Goal: Information Seeking & Learning: Find specific fact

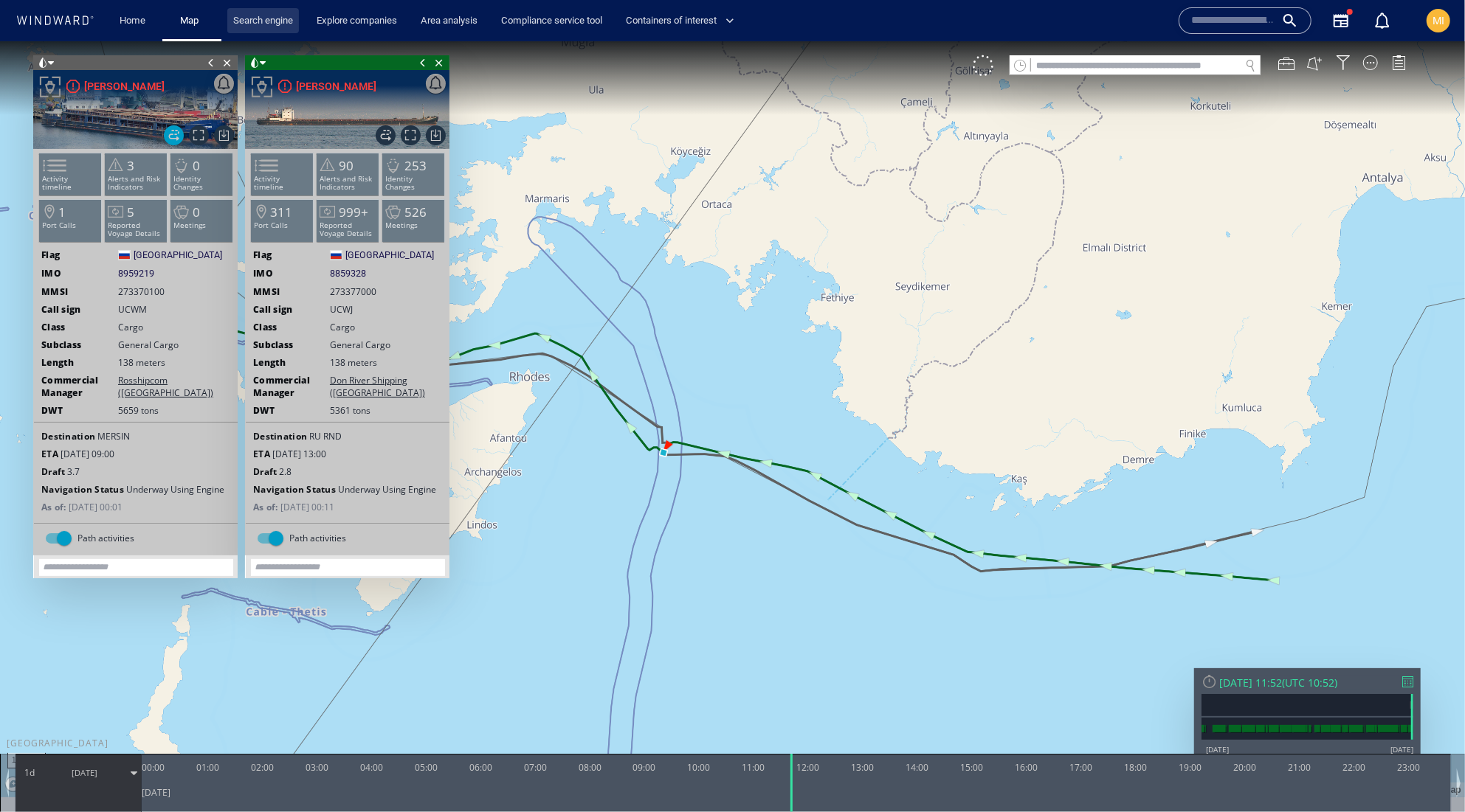
click at [288, 20] on link "Search engine" at bounding box center [263, 20] width 72 height 26
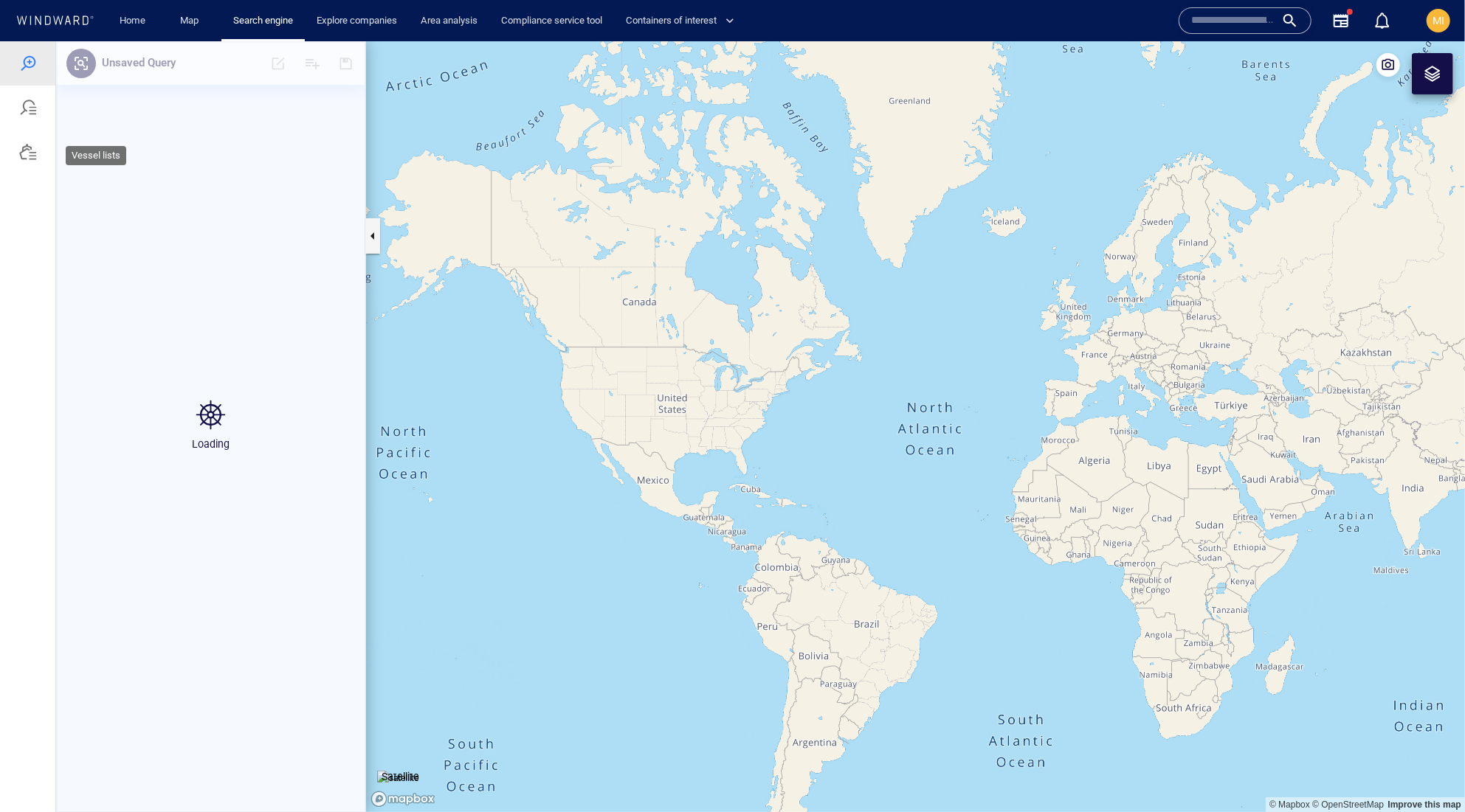
click at [28, 160] on div at bounding box center [28, 151] width 18 height 18
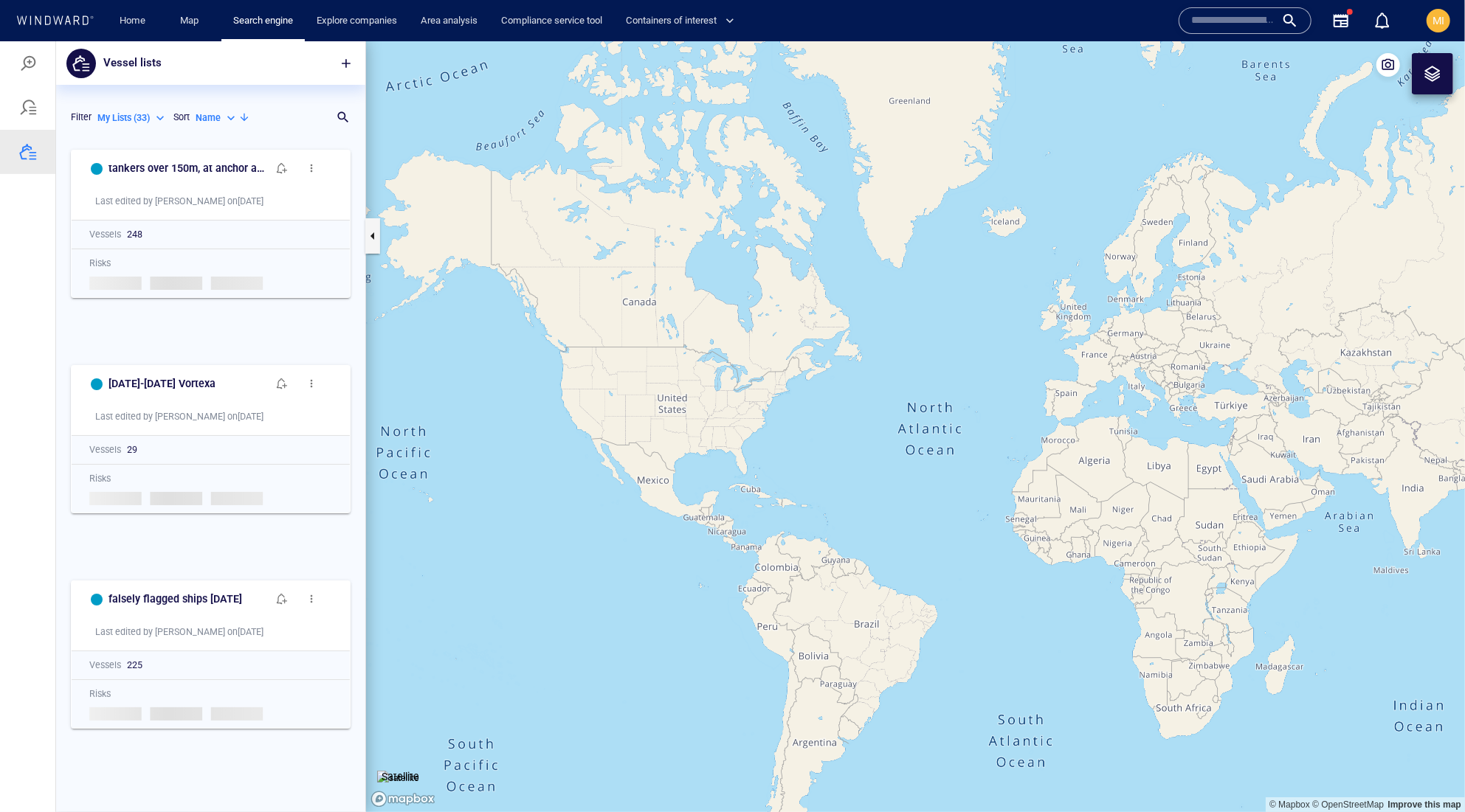
scroll to position [1, 1]
click at [196, 124] on div "Name" at bounding box center [217, 117] width 42 height 13
click at [167, 226] on p "Last Update" at bounding box center [142, 219] width 50 height 13
type input "*********"
click at [166, 392] on h6 "OFSI [DATE]" at bounding box center [137, 383] width 57 height 18
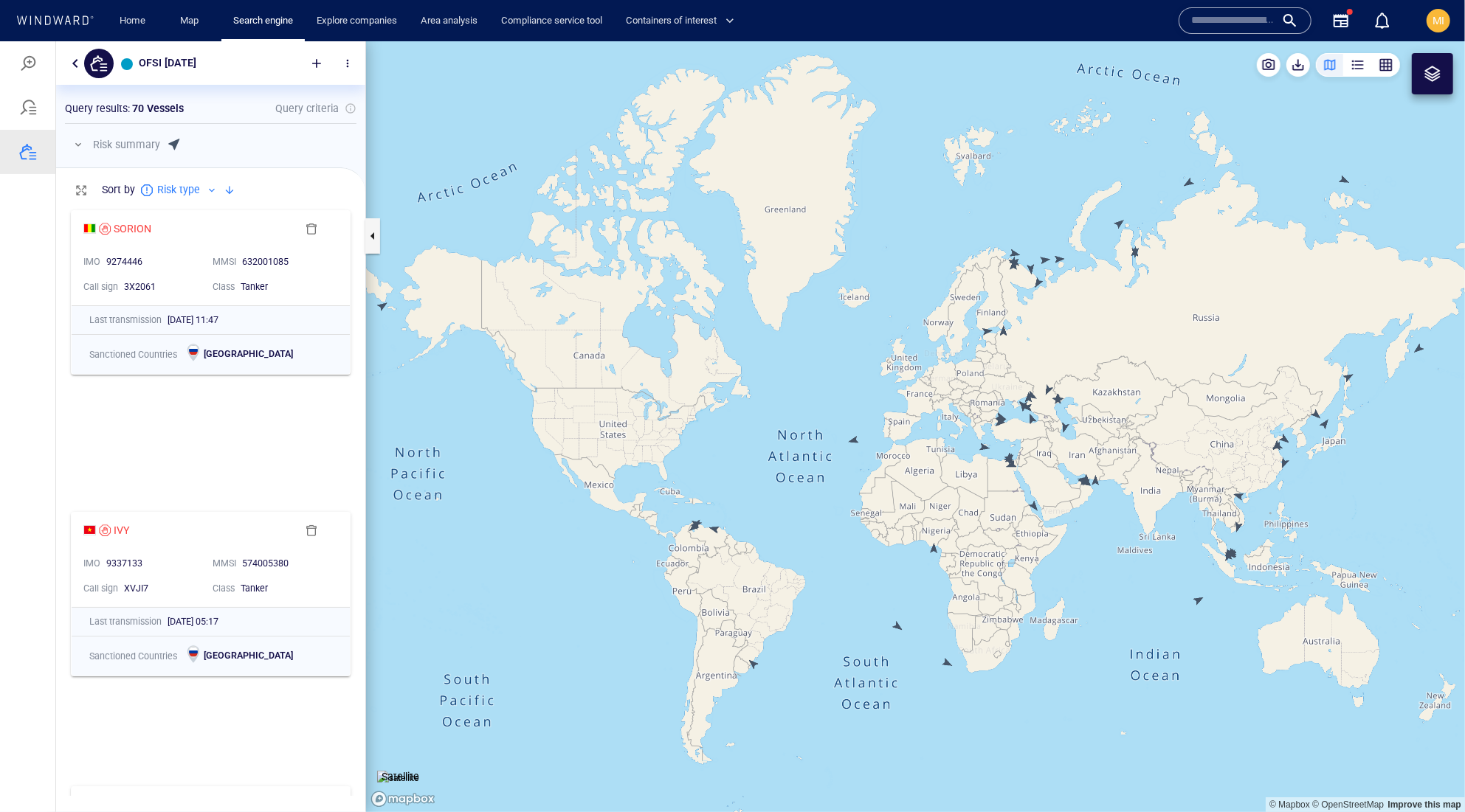
drag, startPoint x: 700, startPoint y: 336, endPoint x: 632, endPoint y: 334, distance: 68.0
click at [632, 334] on canvas "Map" at bounding box center [916, 426] width 1099 height 771
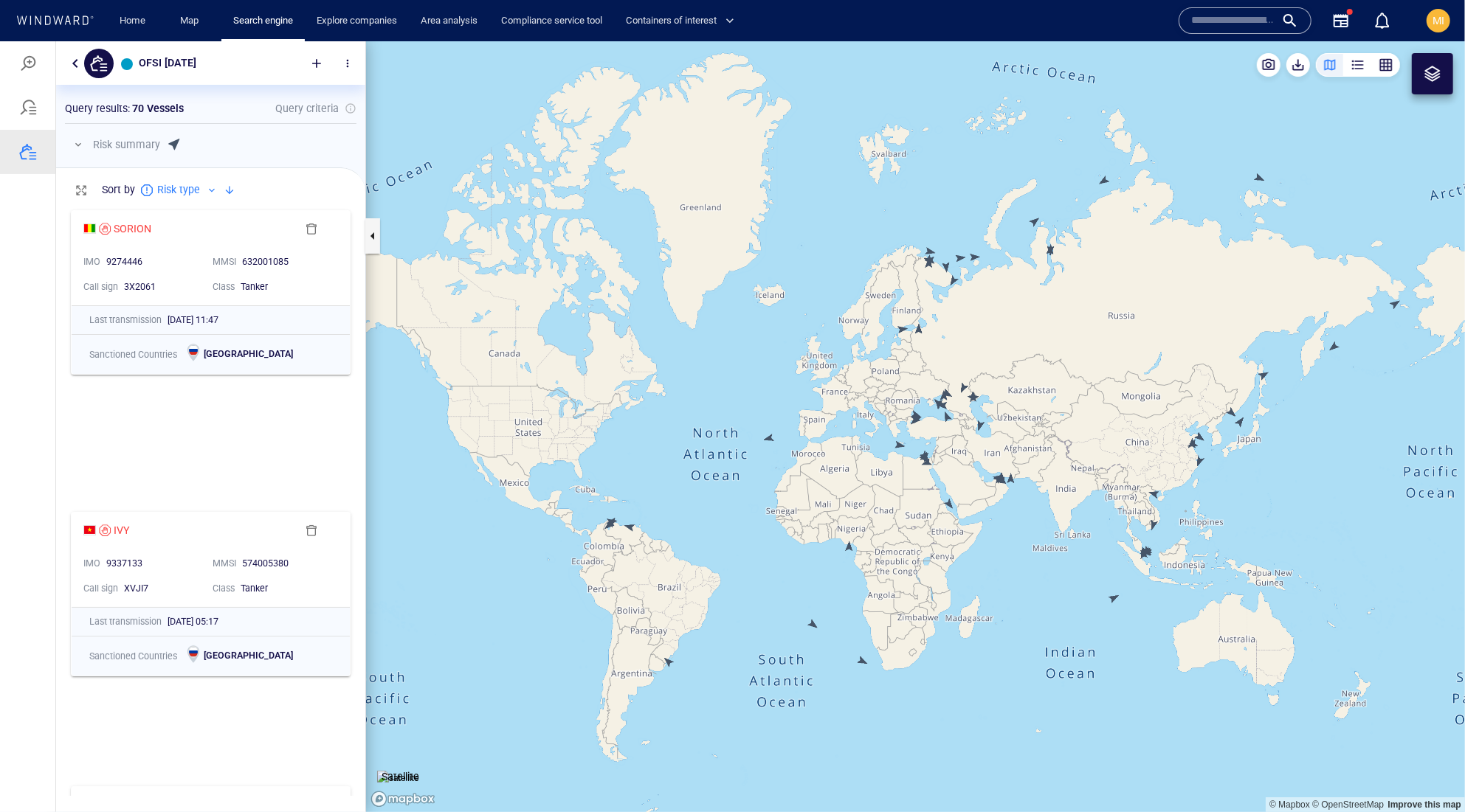
drag, startPoint x: 826, startPoint y: 333, endPoint x: 683, endPoint y: 314, distance: 144.3
click at [683, 316] on canvas "Map" at bounding box center [916, 426] width 1099 height 771
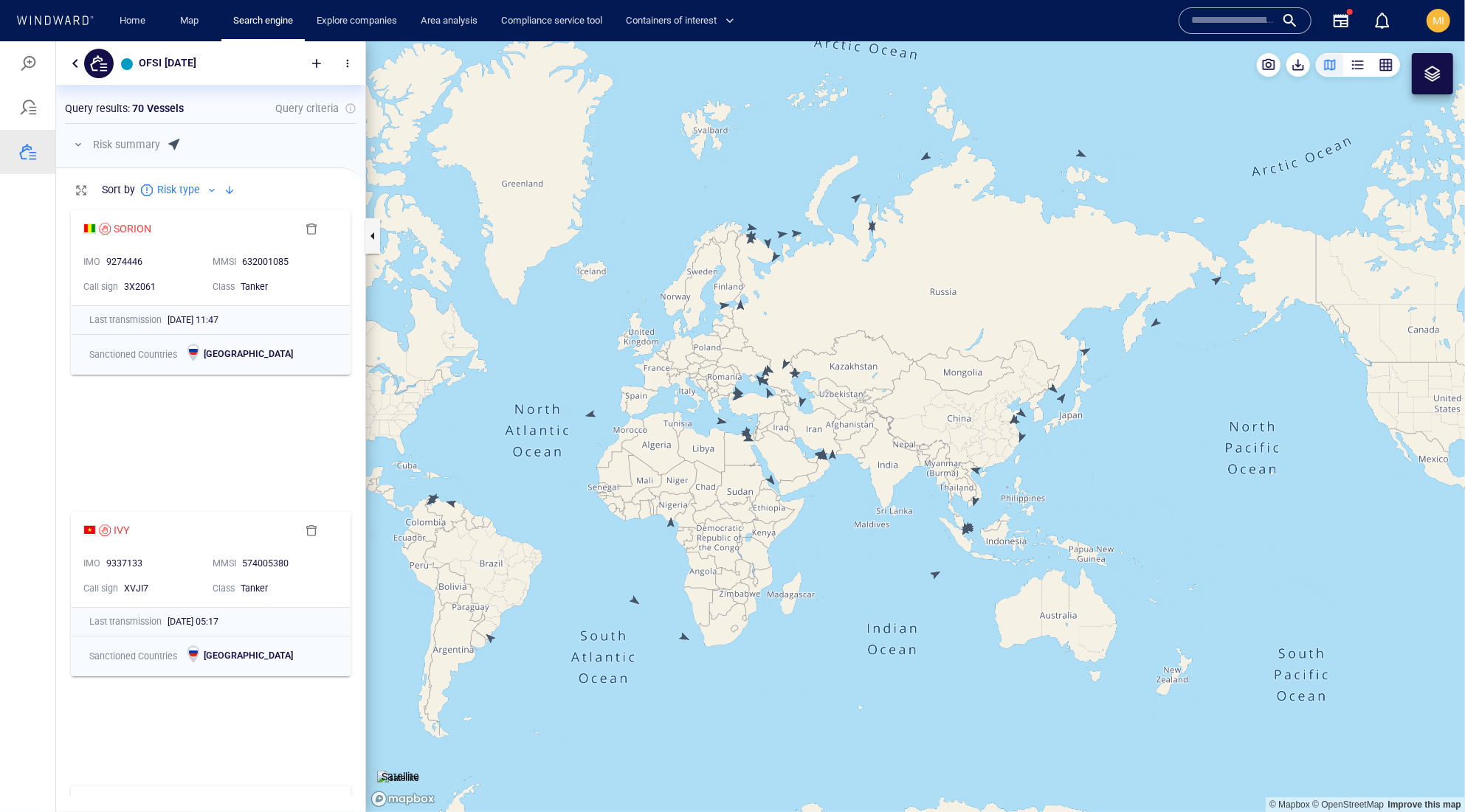
drag, startPoint x: 510, startPoint y: 561, endPoint x: 550, endPoint y: 560, distance: 40.0
click at [549, 560] on canvas "Map" at bounding box center [916, 426] width 1099 height 771
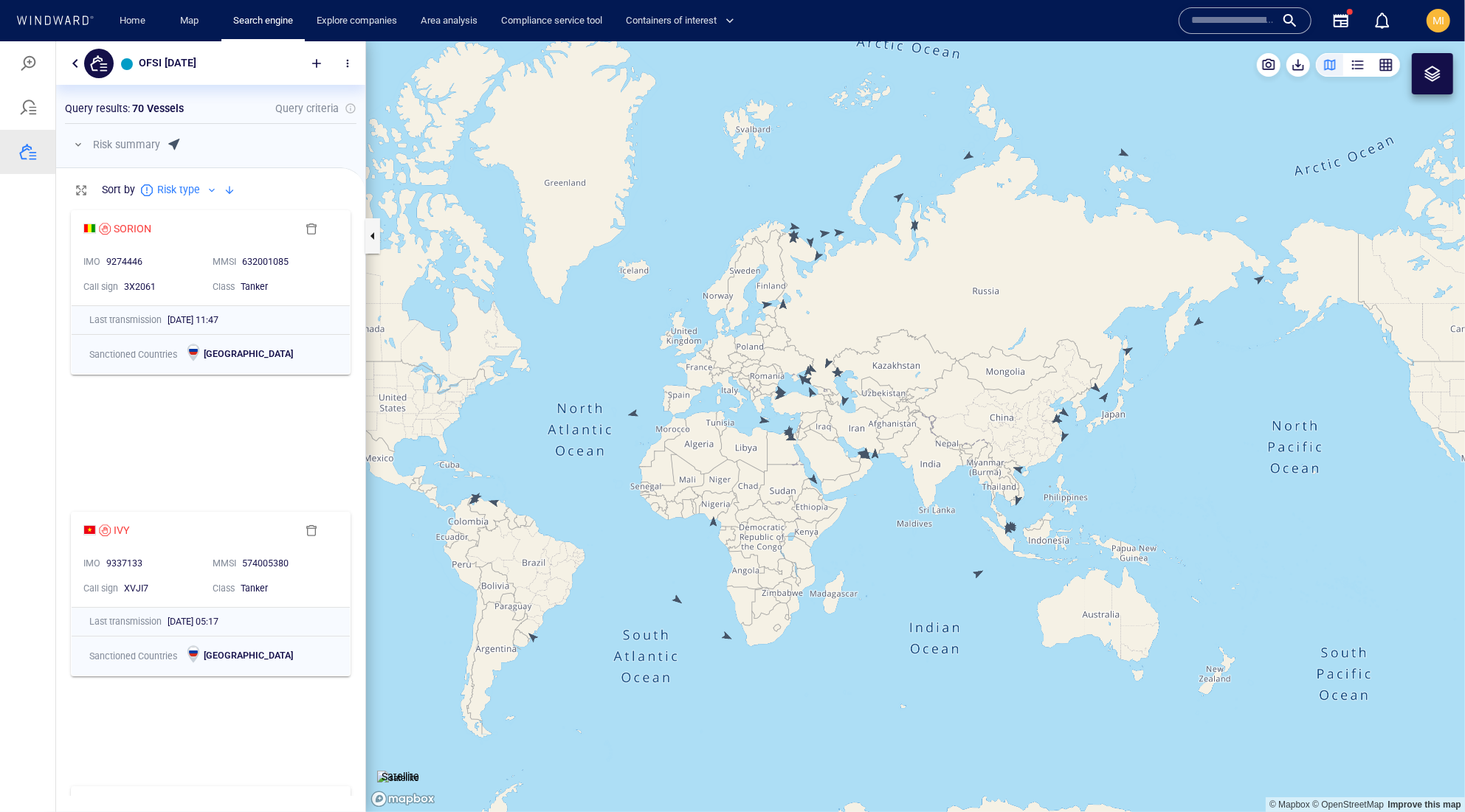
click at [533, 638] on canvas "Map" at bounding box center [916, 426] width 1099 height 771
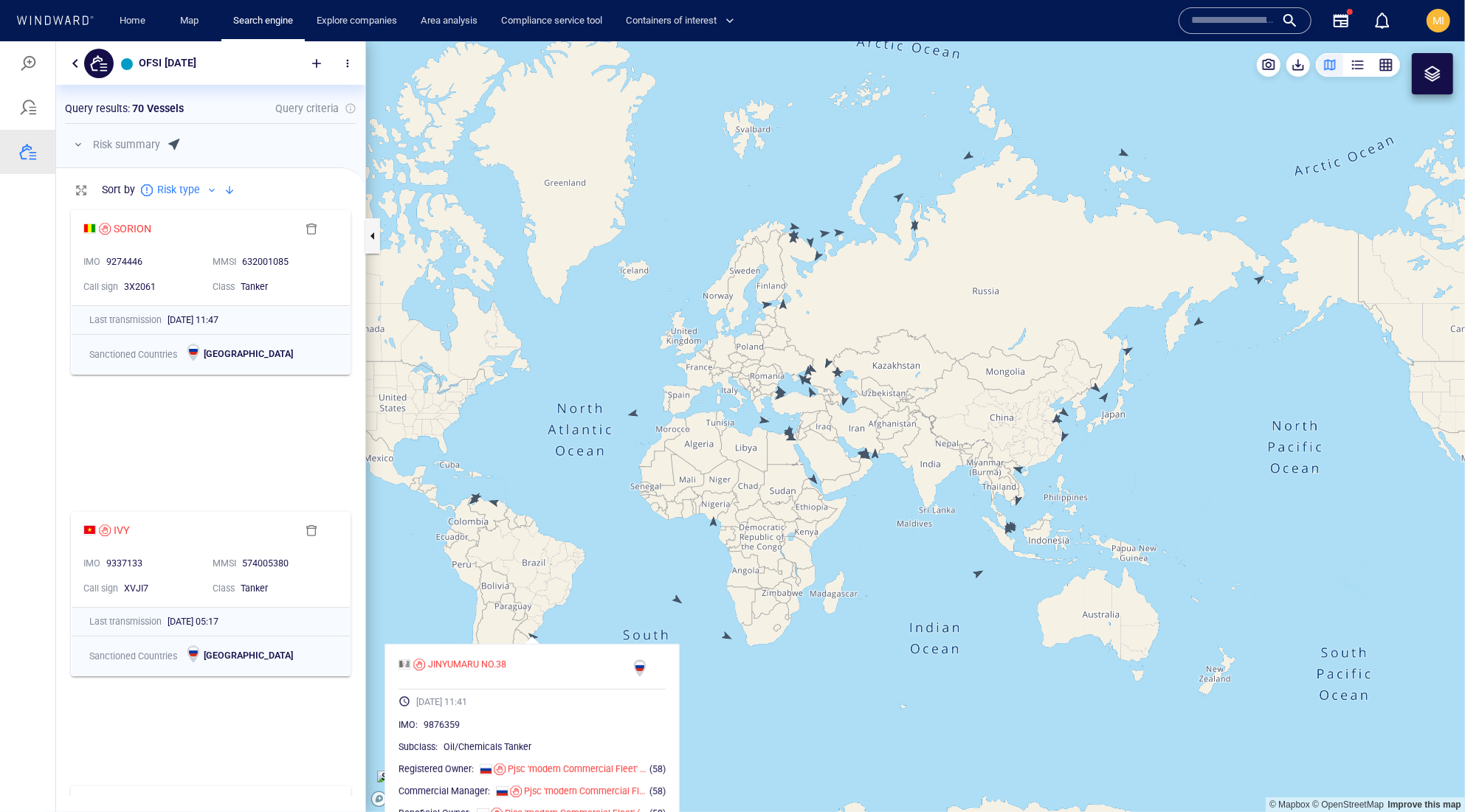
click at [533, 638] on canvas "Map" at bounding box center [916, 426] width 1099 height 771
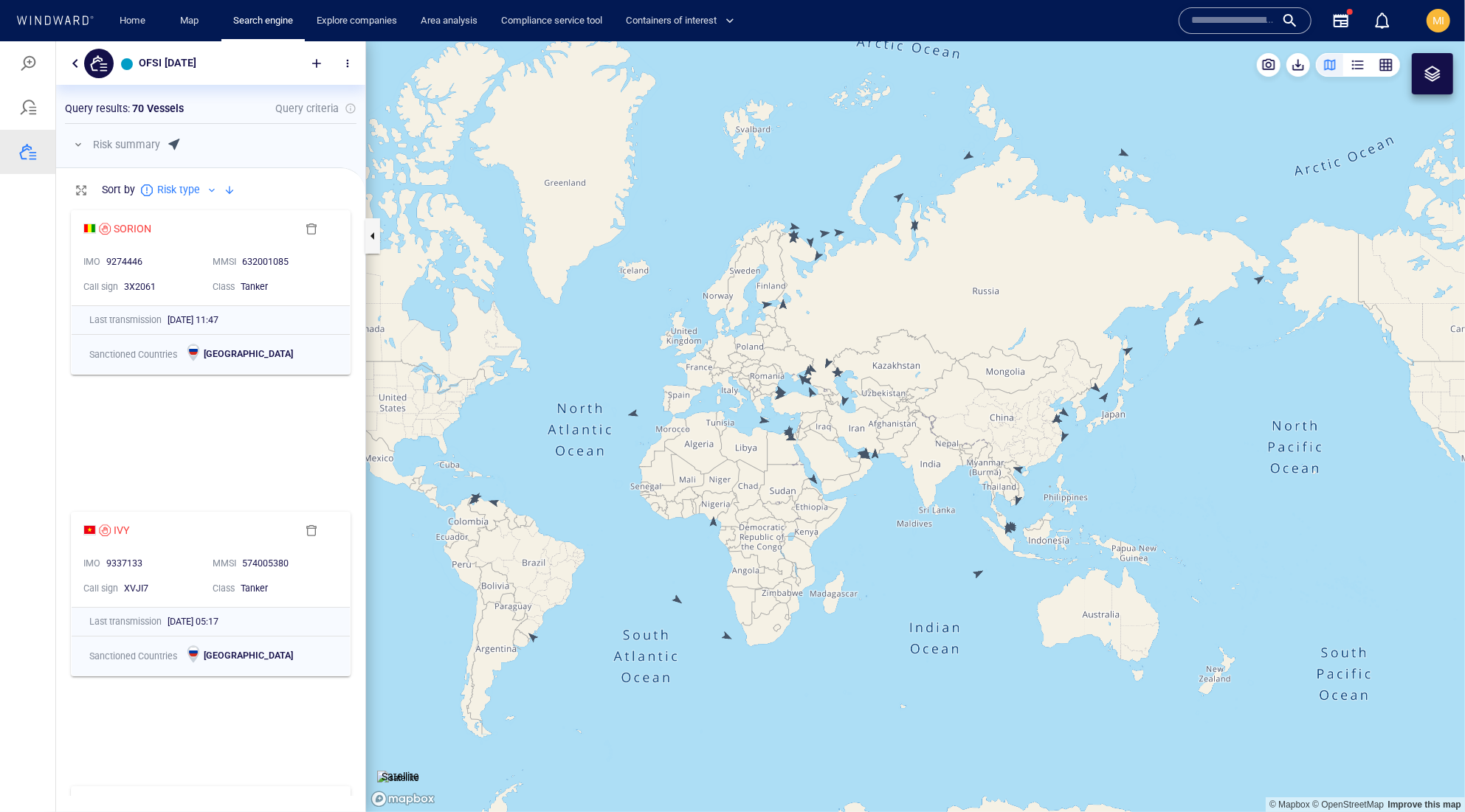
click at [533, 638] on canvas "Map" at bounding box center [916, 426] width 1099 height 771
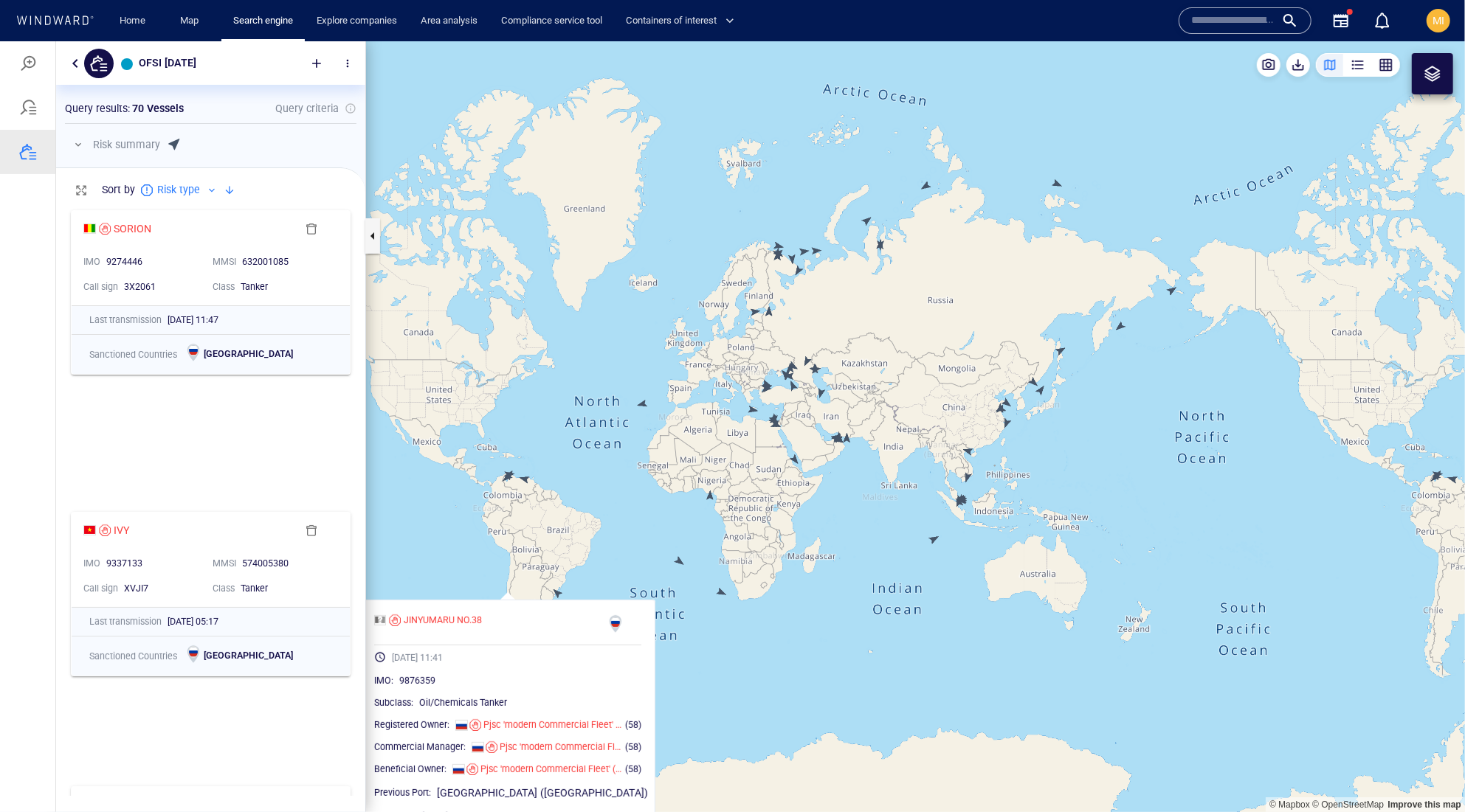
drag, startPoint x: 895, startPoint y: 536, endPoint x: 815, endPoint y: 539, distance: 80.1
click at [815, 539] on canvas "Map" at bounding box center [916, 426] width 1099 height 771
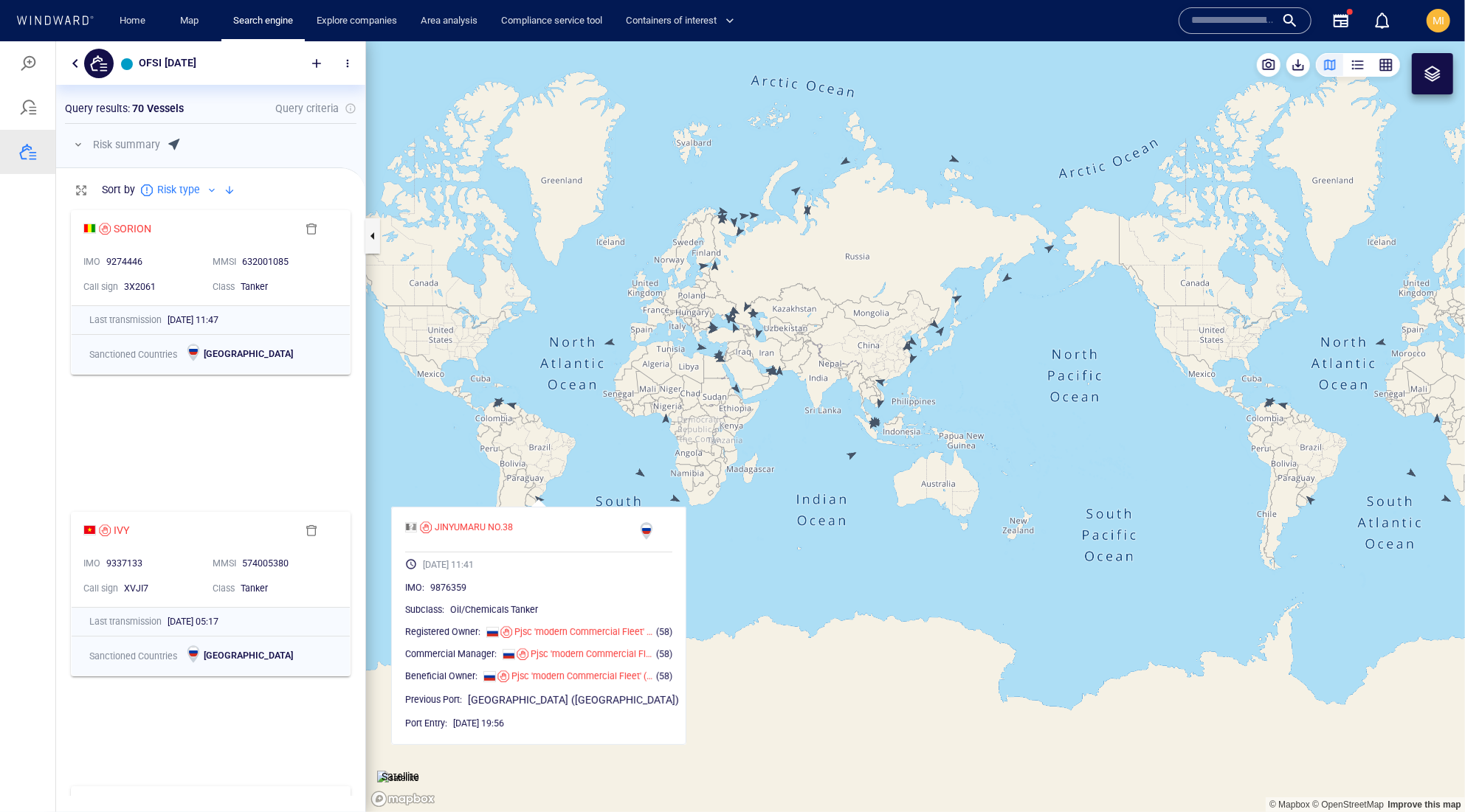
click at [843, 538] on canvas "Map" at bounding box center [916, 426] width 1099 height 771
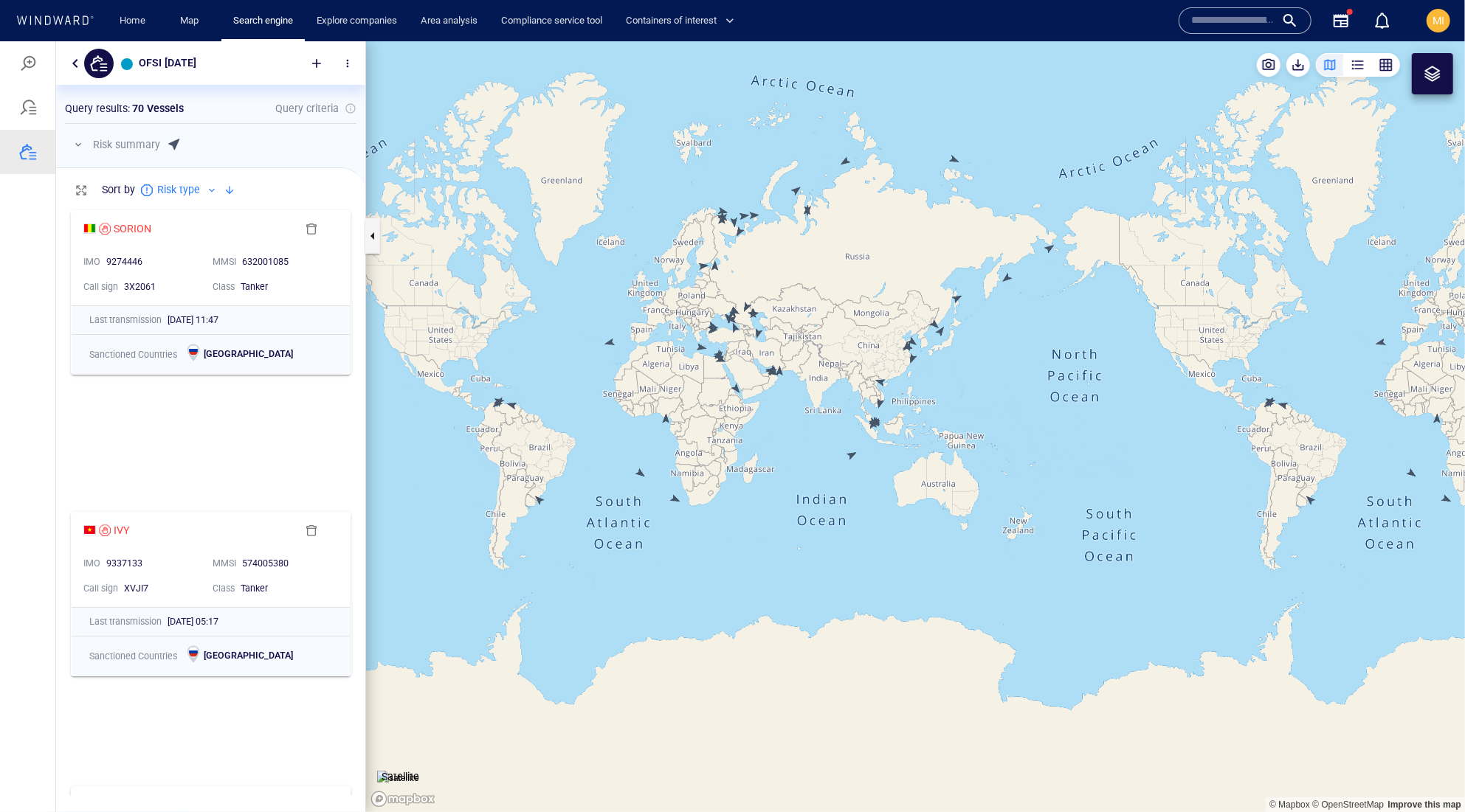
drag, startPoint x: 786, startPoint y: 539, endPoint x: 824, endPoint y: 612, distance: 82.3
click at [824, 612] on canvas "Map" at bounding box center [916, 426] width 1099 height 771
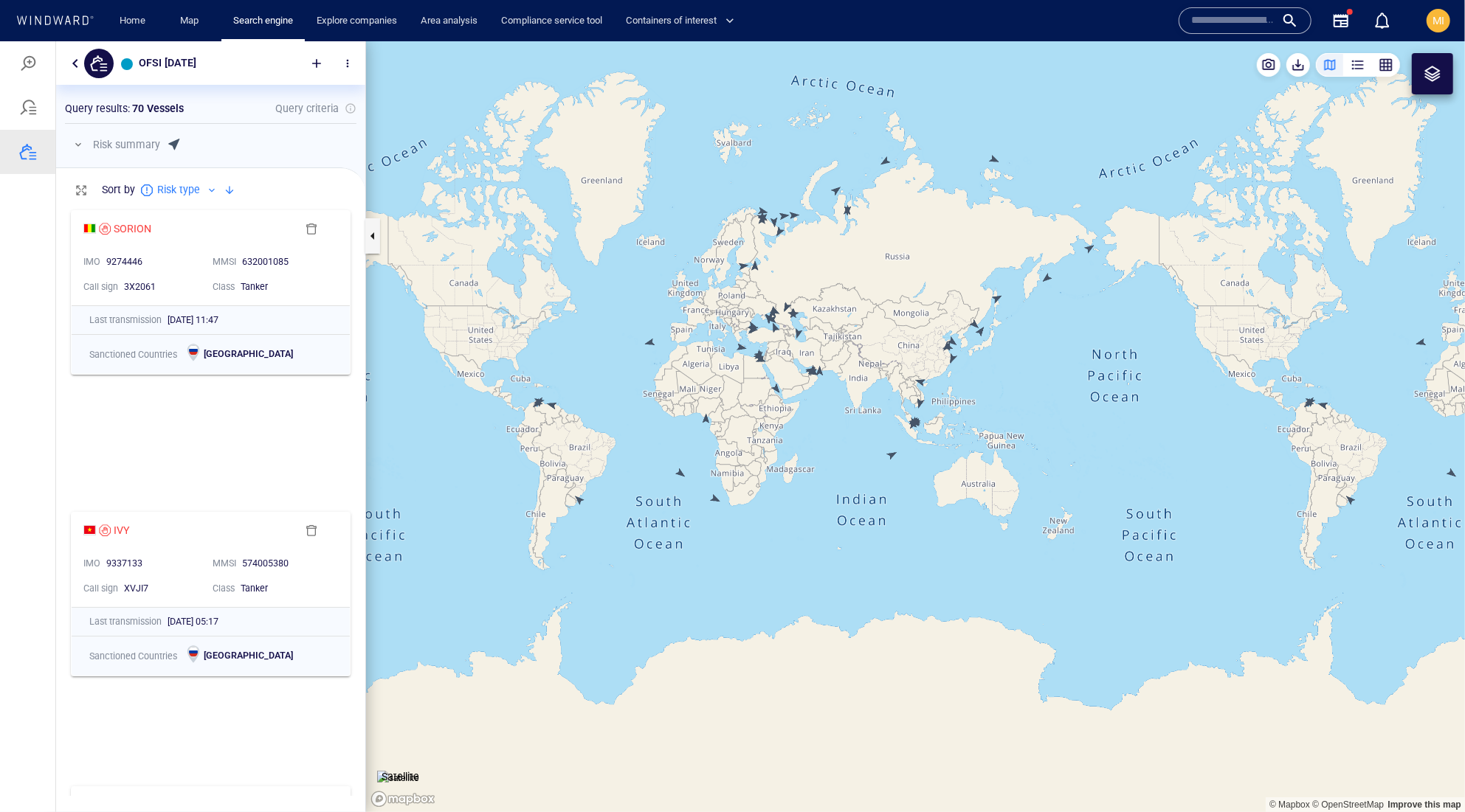
drag, startPoint x: 827, startPoint y: 539, endPoint x: 790, endPoint y: 660, distance: 126.5
click at [790, 660] on canvas "Map" at bounding box center [916, 426] width 1099 height 771
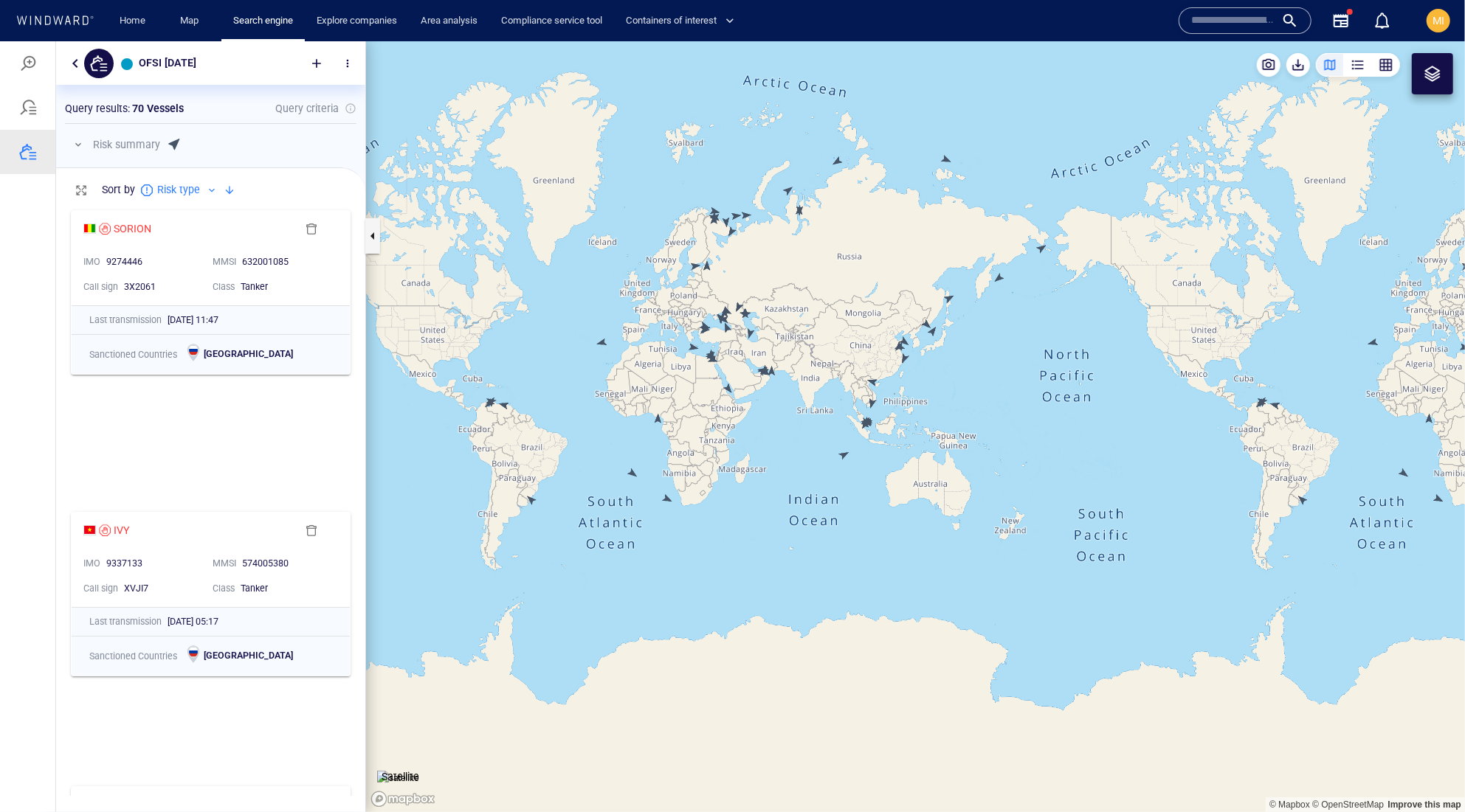
click at [791, 571] on canvas "Map" at bounding box center [916, 426] width 1099 height 771
click at [889, 551] on canvas "Map" at bounding box center [916, 426] width 1099 height 771
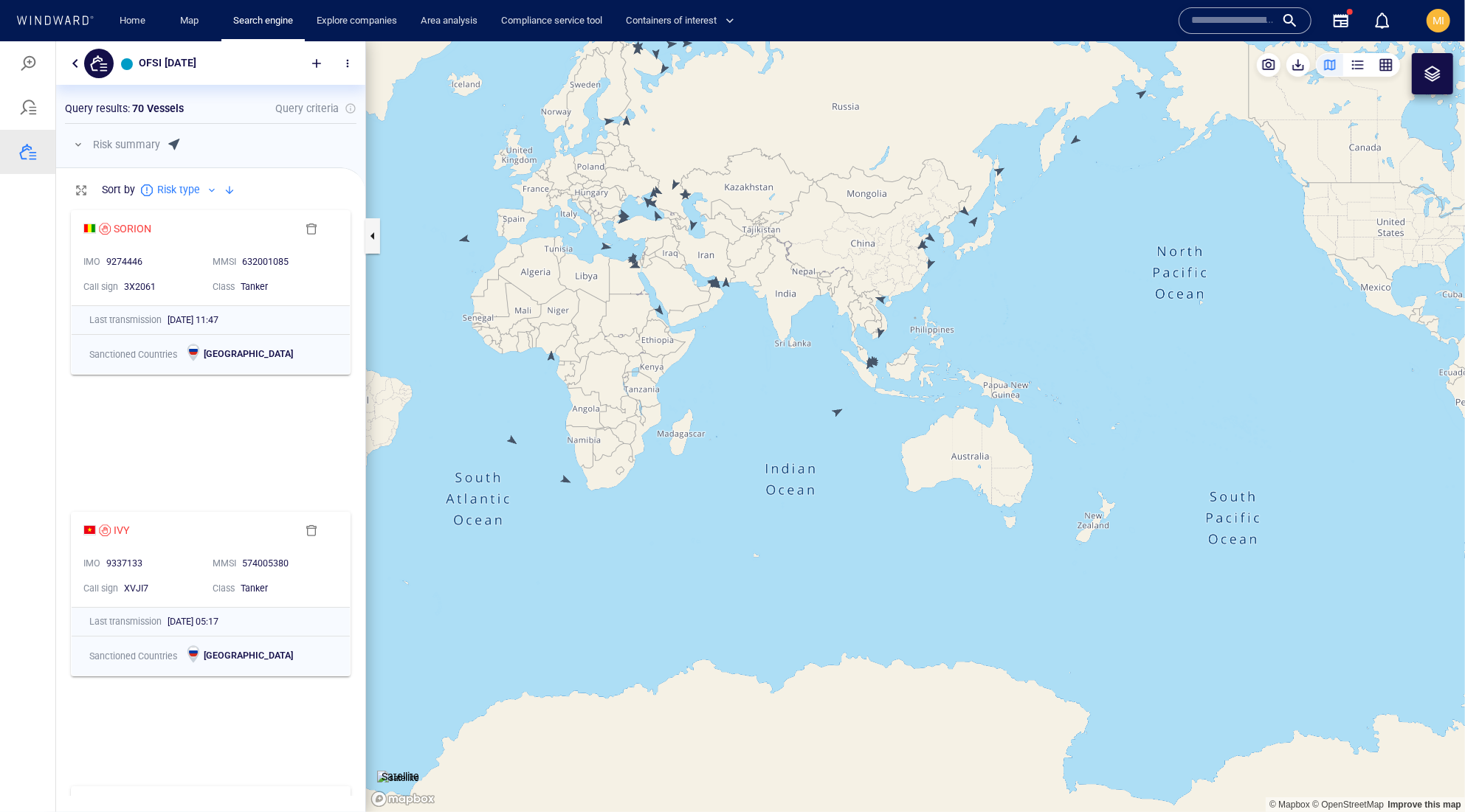
drag, startPoint x: 819, startPoint y: 520, endPoint x: 971, endPoint y: 618, distance: 180.9
click at [972, 618] on canvas "Map" at bounding box center [916, 426] width 1099 height 771
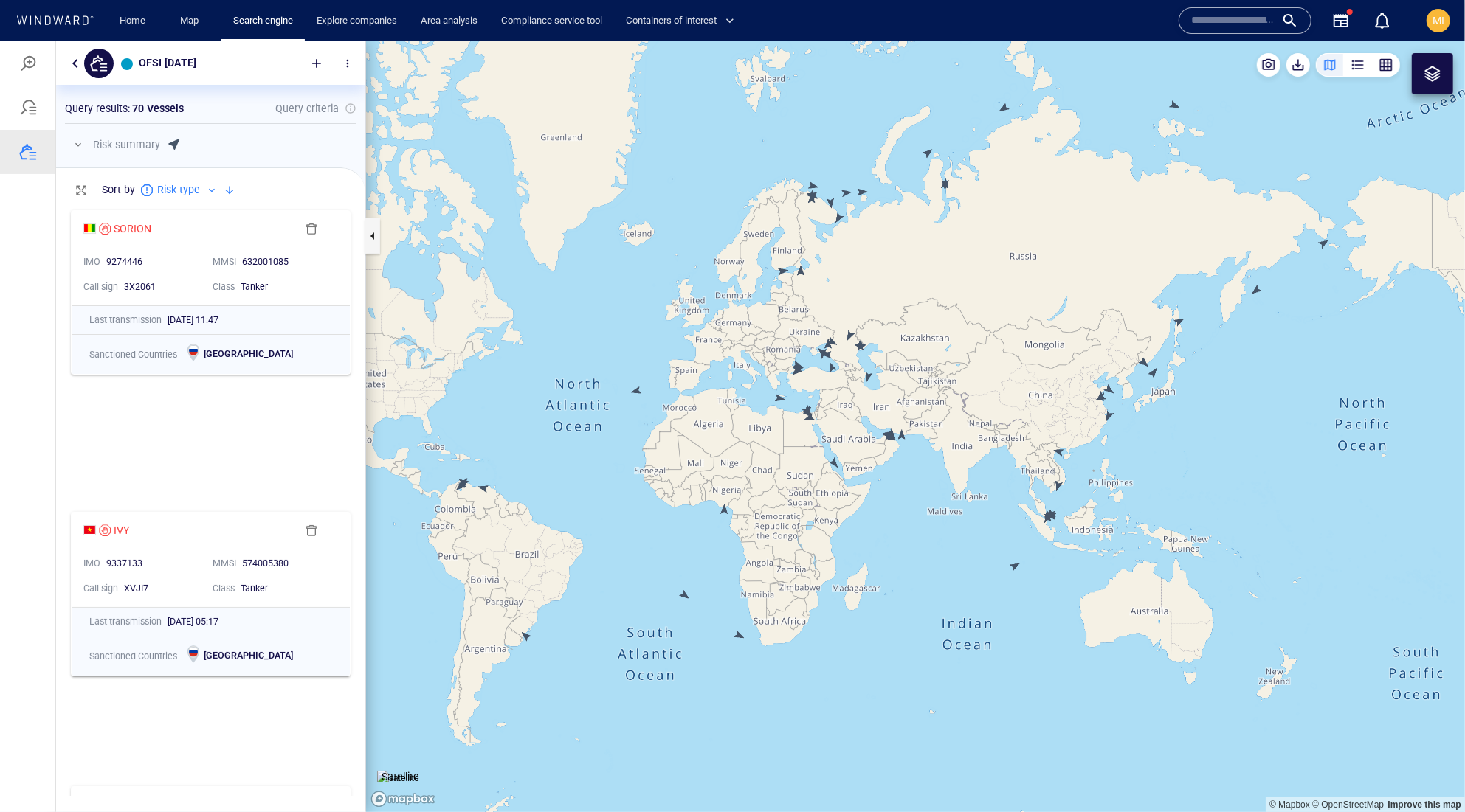
drag, startPoint x: 984, startPoint y: 630, endPoint x: 995, endPoint y: 679, distance: 50.2
click at [996, 679] on canvas "Map" at bounding box center [916, 426] width 1099 height 771
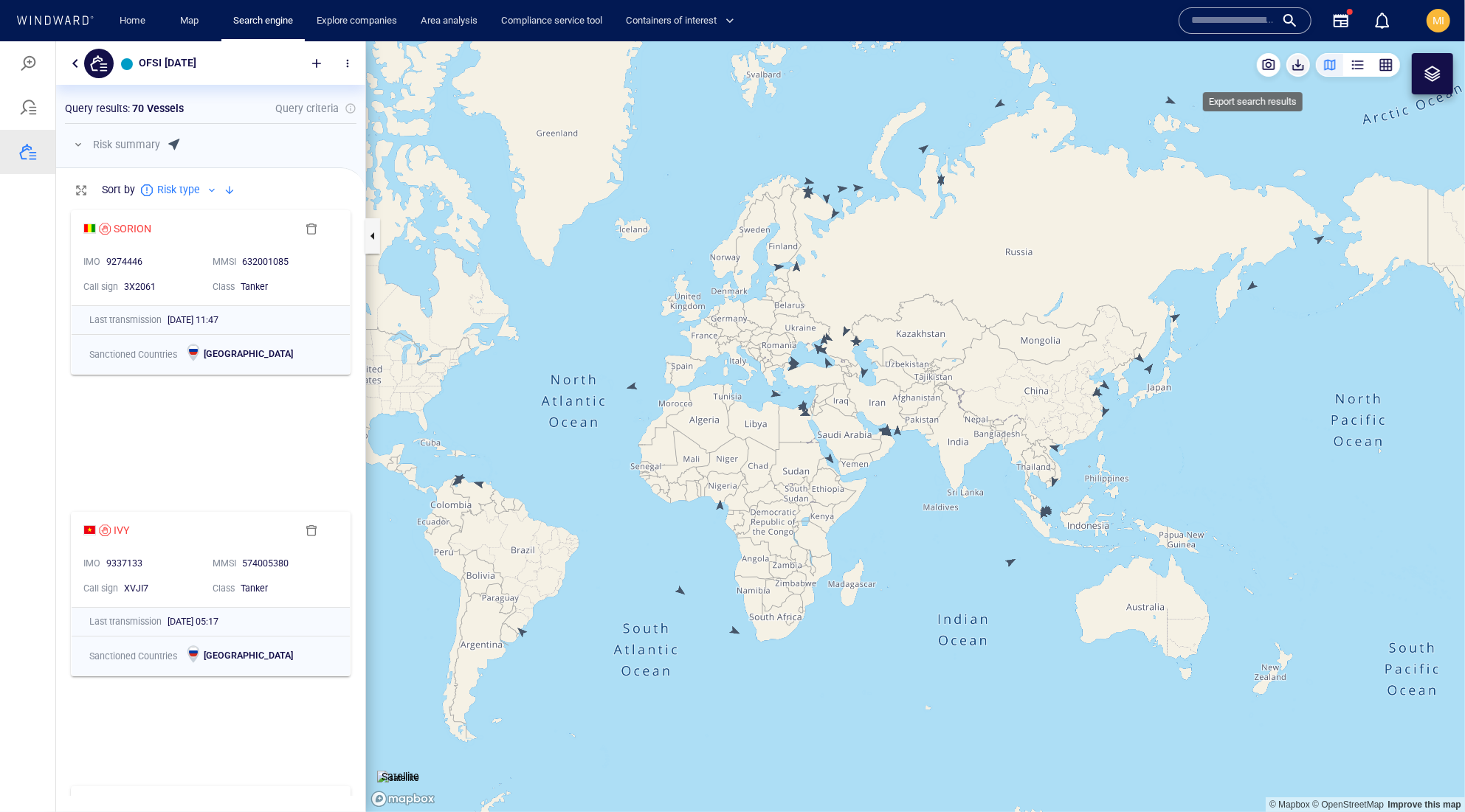
click at [1291, 71] on span "button" at bounding box center [1298, 64] width 15 height 15
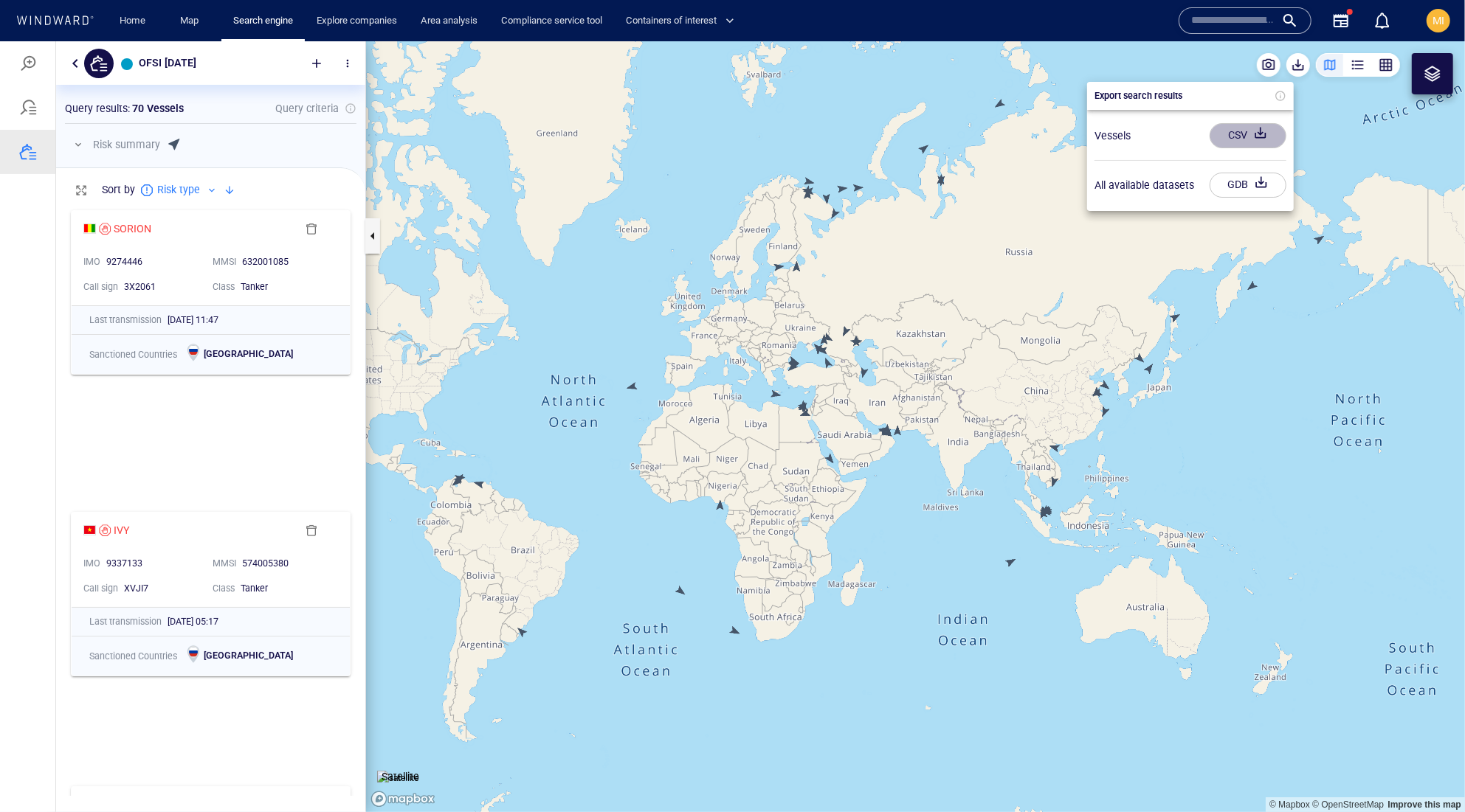
click at [1250, 144] on div "CSV" at bounding box center [1238, 134] width 25 height 24
click at [33, 171] on div at bounding box center [732, 426] width 1465 height 771
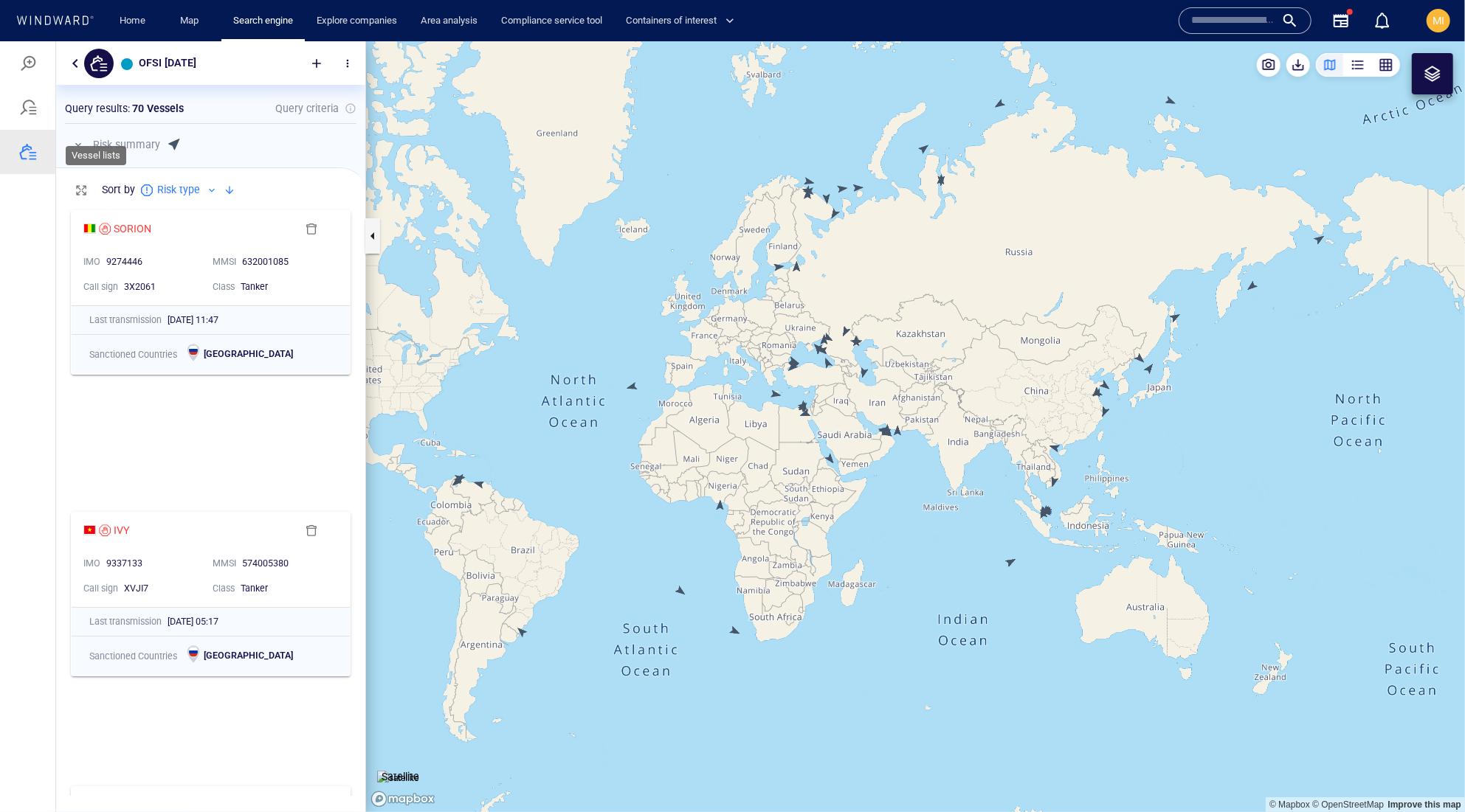
click at [28, 160] on div at bounding box center [28, 151] width 18 height 18
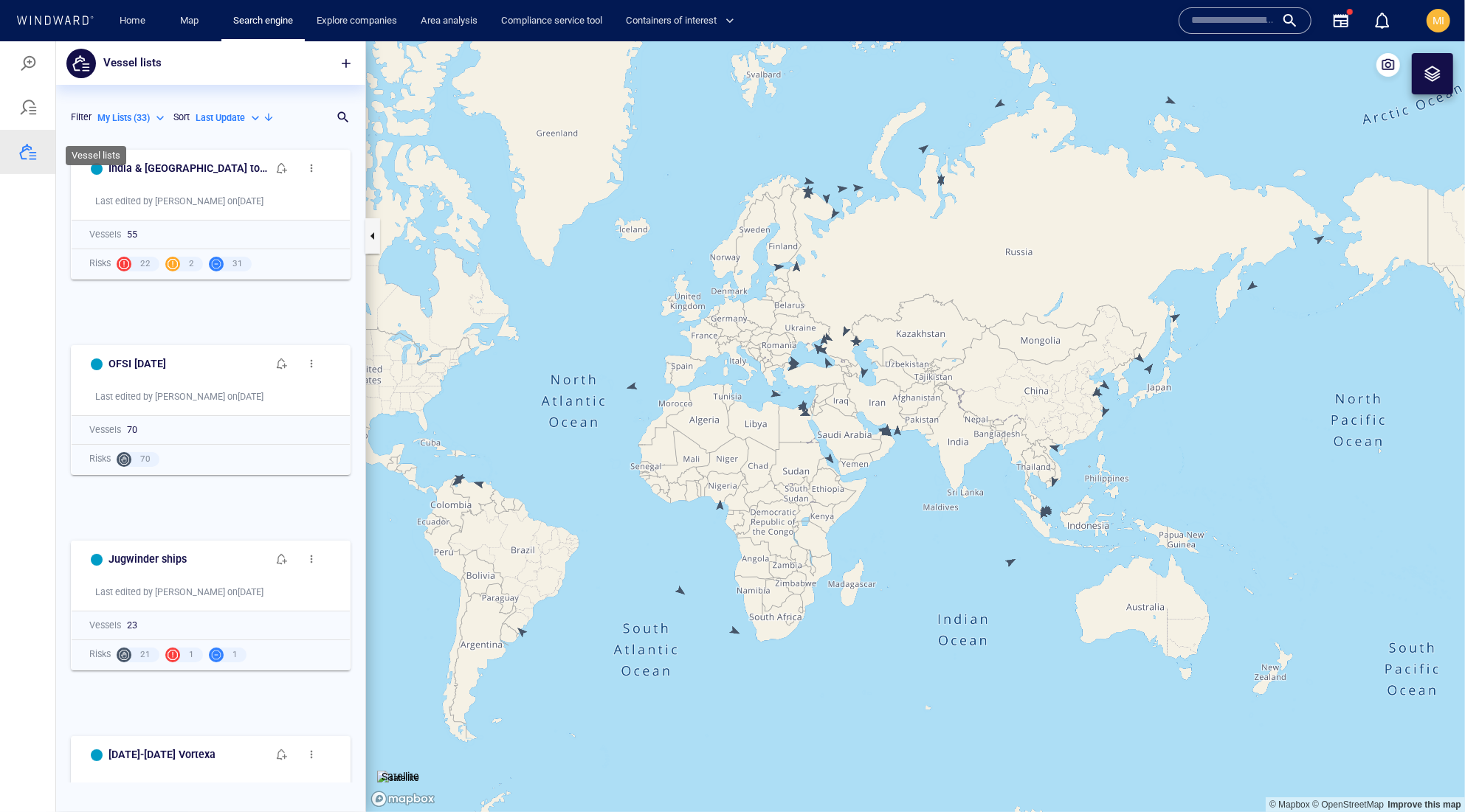
scroll to position [1, 1]
click at [196, 124] on p "Last Update" at bounding box center [220, 117] width 50 height 13
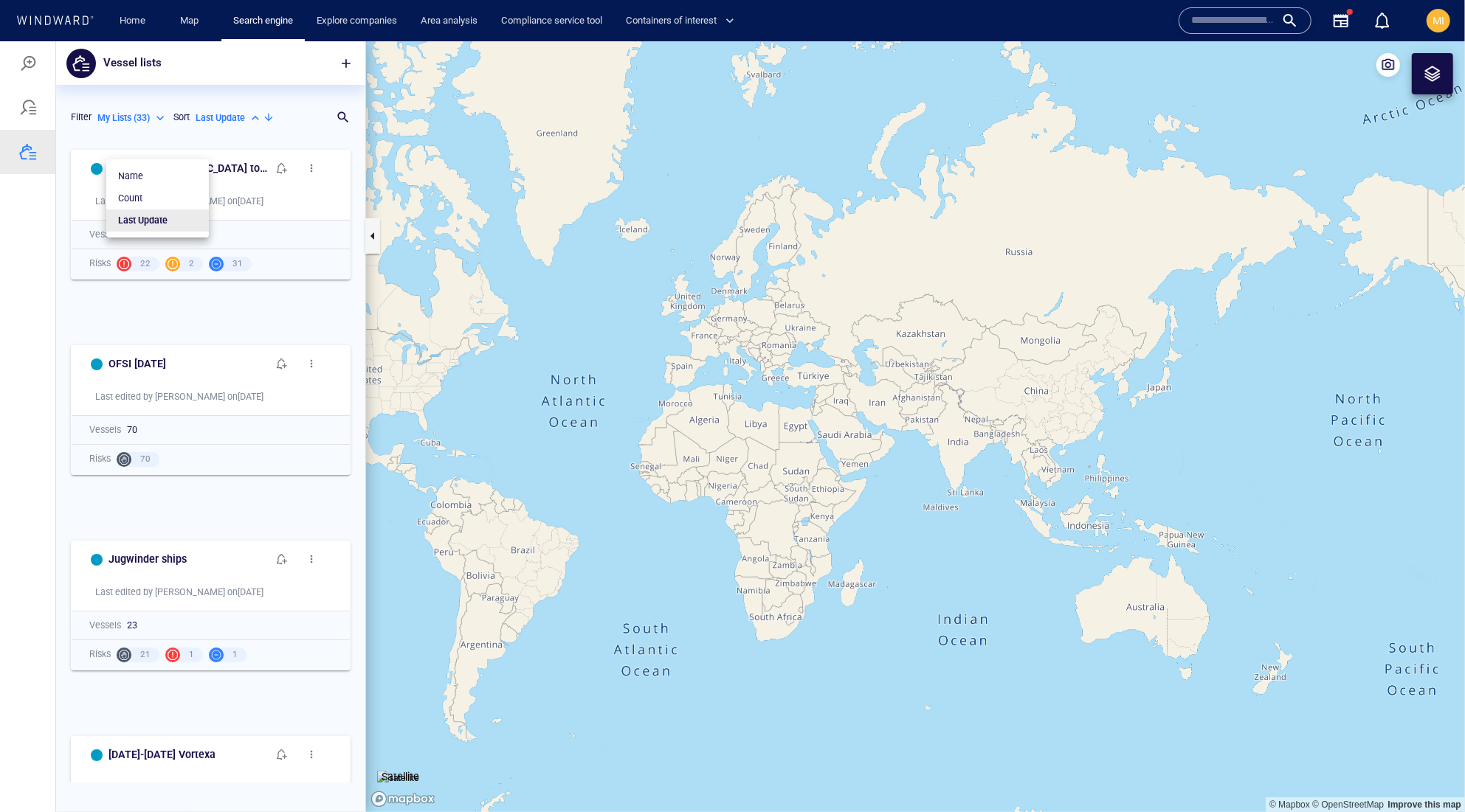
click at [340, 126] on div at bounding box center [732, 426] width 1465 height 771
click at [337, 124] on div at bounding box center [337, 116] width 15 height 15
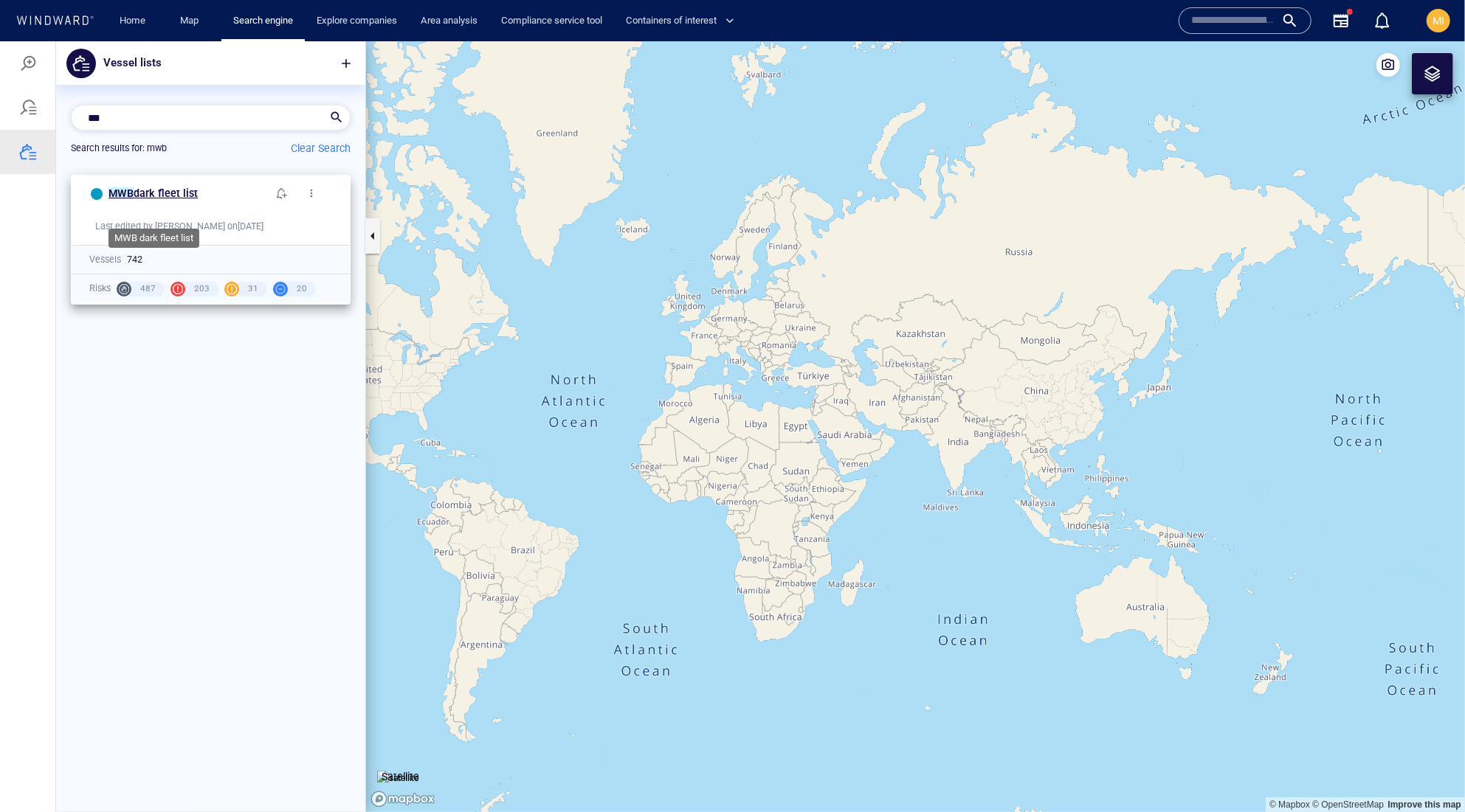
type input "***"
click at [198, 198] on span "dark fleet list" at bounding box center [166, 192] width 64 height 12
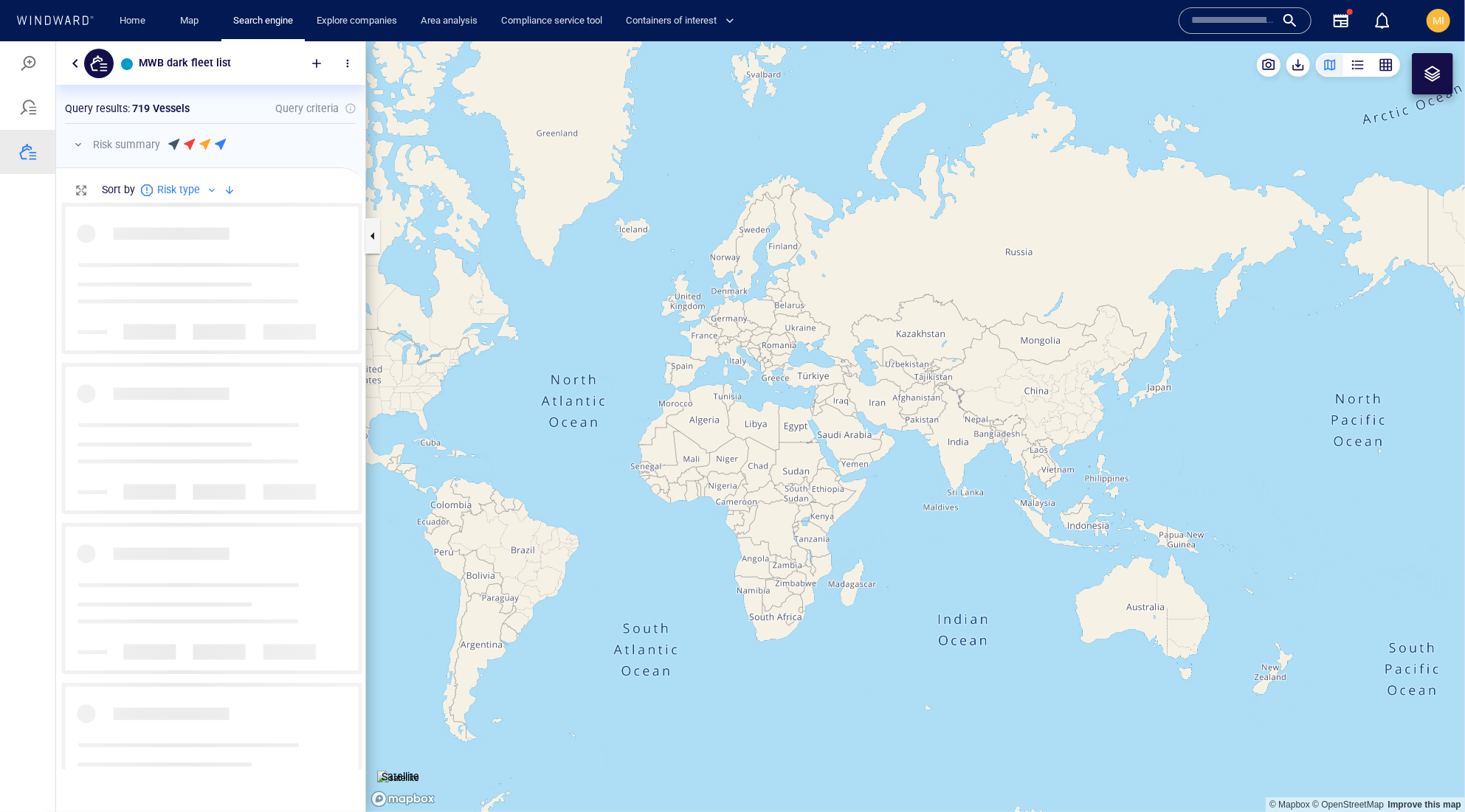
scroll to position [565, 308]
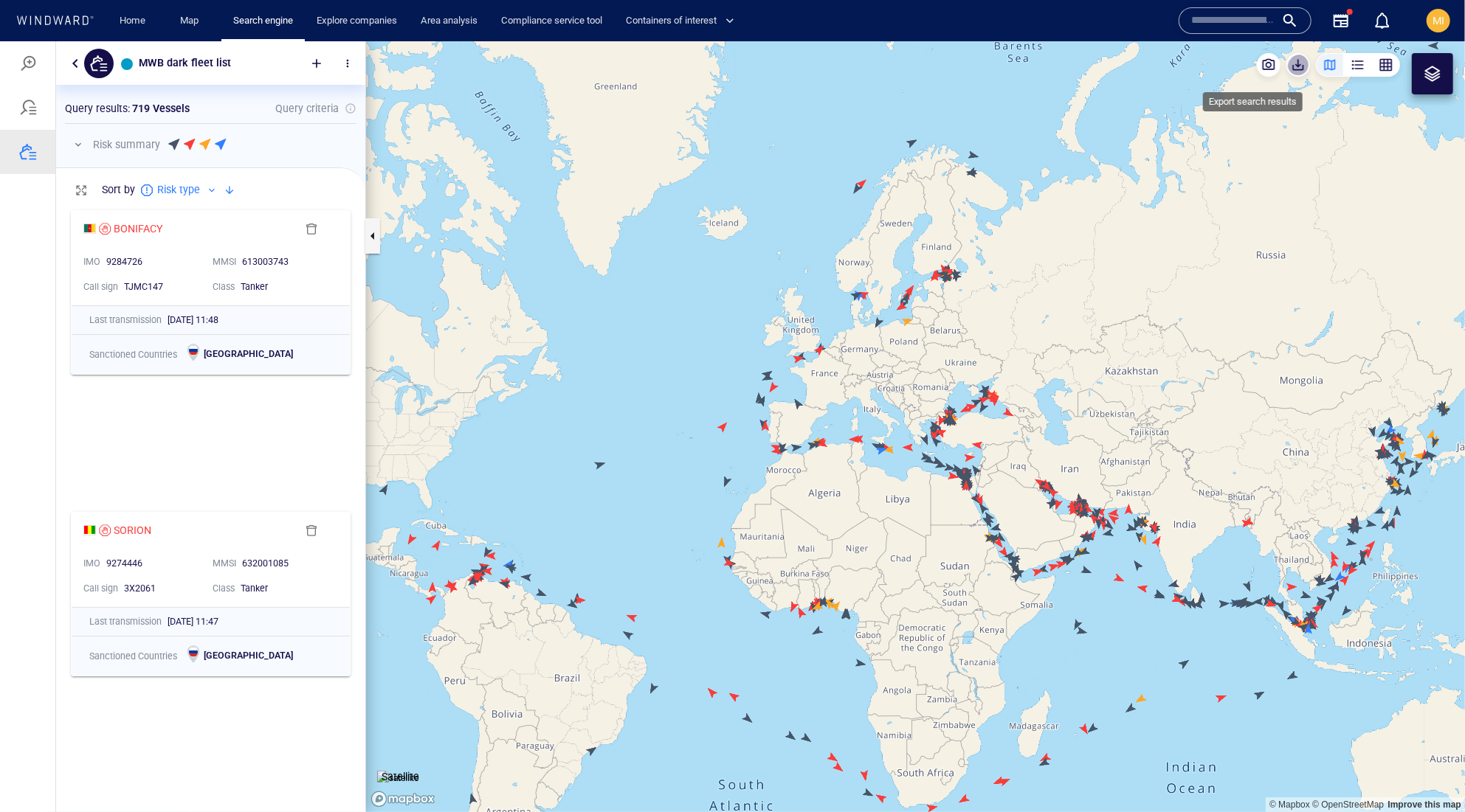
click at [1291, 72] on span "button" at bounding box center [1298, 64] width 15 height 15
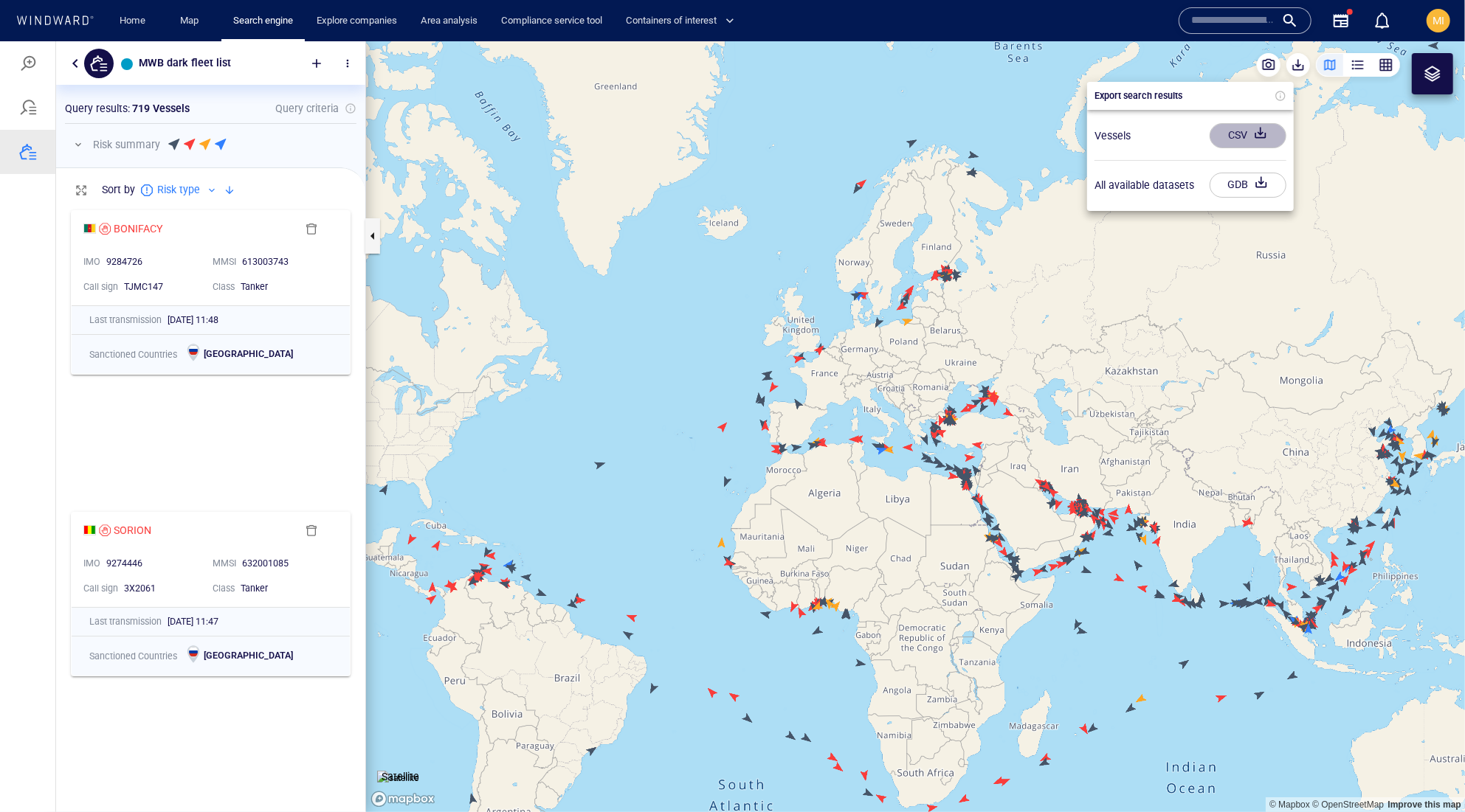
click at [1246, 139] on div "CSV" at bounding box center [1238, 134] width 25 height 24
click at [307, 62] on div at bounding box center [732, 426] width 1465 height 771
